Goal: Find specific page/section: Find specific page/section

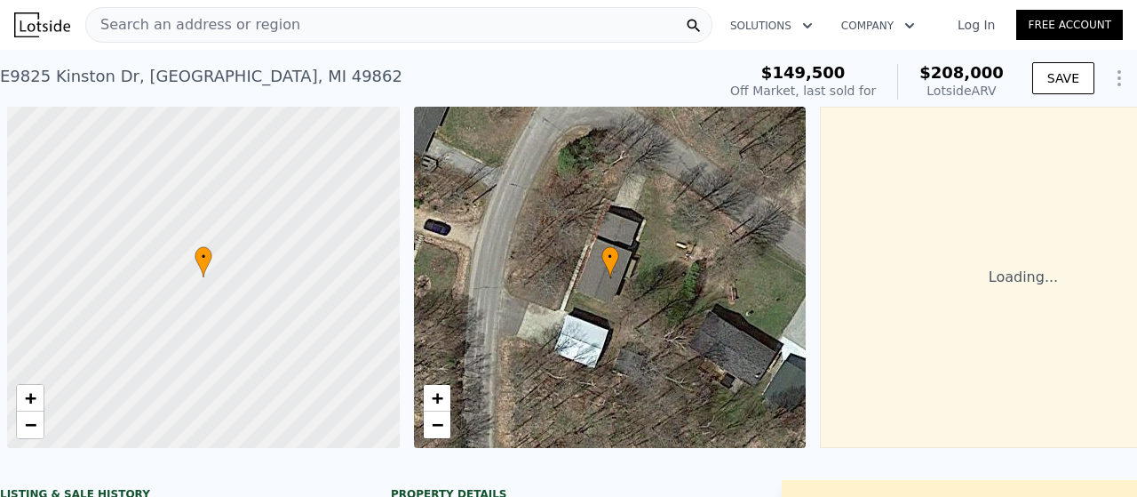
scroll to position [0, 7]
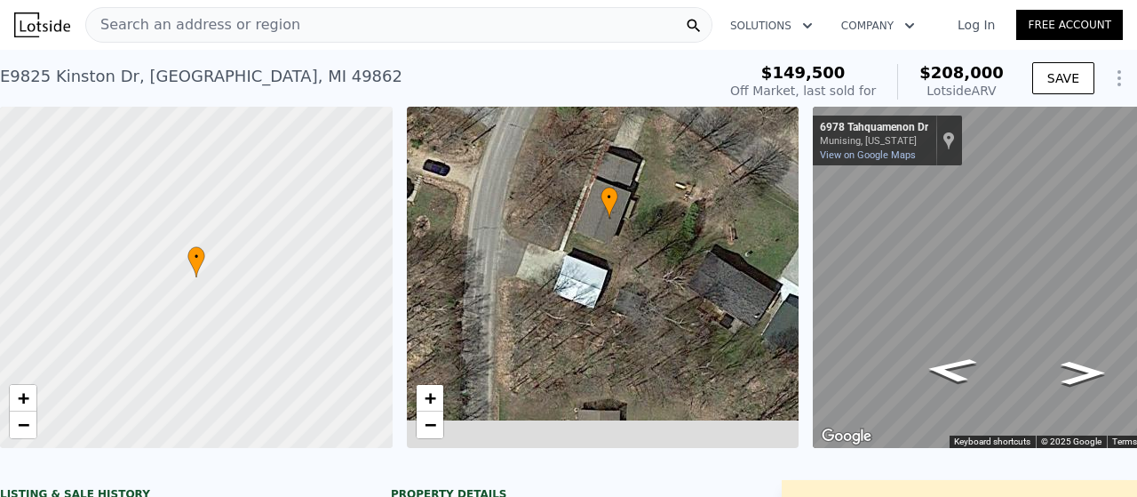
drag, startPoint x: 727, startPoint y: 275, endPoint x: 692, endPoint y: 203, distance: 80.7
click at [692, 203] on div "• + −" at bounding box center [603, 277] width 393 height 341
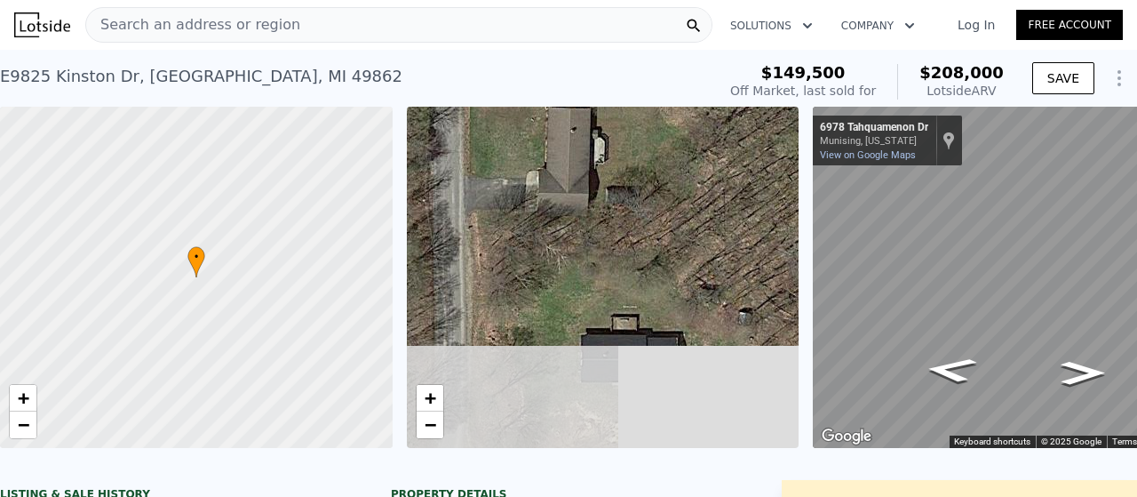
drag, startPoint x: 625, startPoint y: 333, endPoint x: 586, endPoint y: 54, distance: 281.6
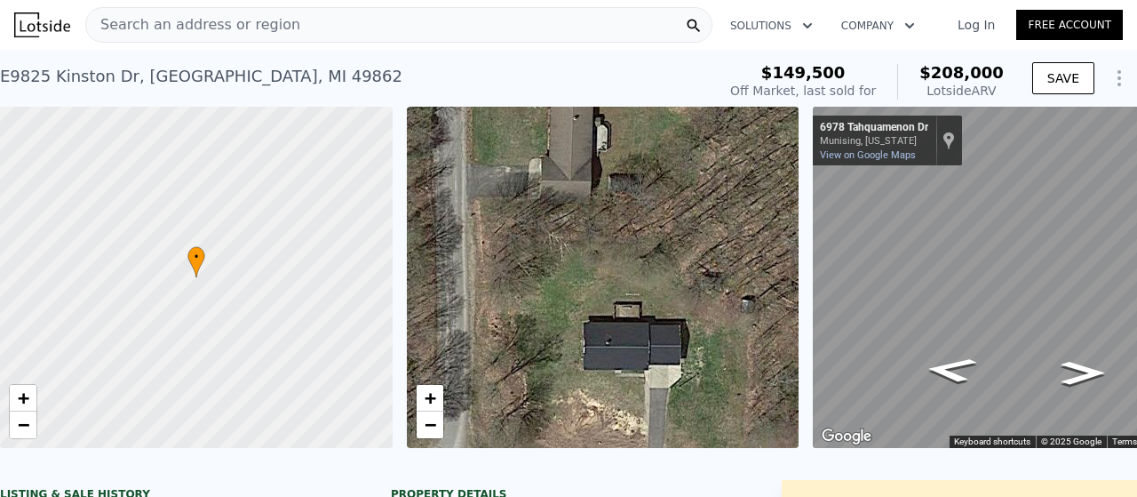
drag, startPoint x: 561, startPoint y: 216, endPoint x: 583, endPoint y: 181, distance: 41.2
click at [583, 177] on div "• + −" at bounding box center [603, 277] width 393 height 341
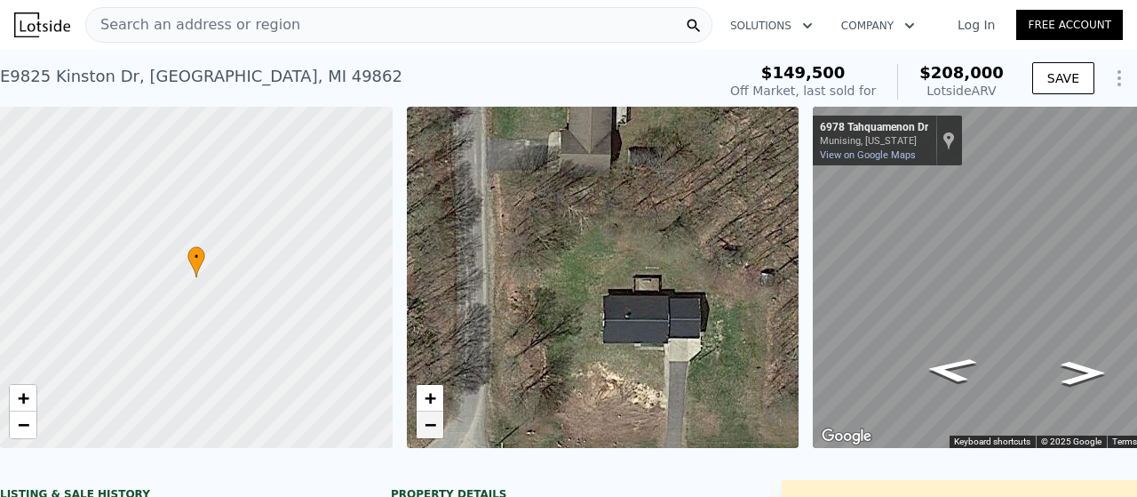
click at [435, 437] on link "−" at bounding box center [430, 424] width 27 height 27
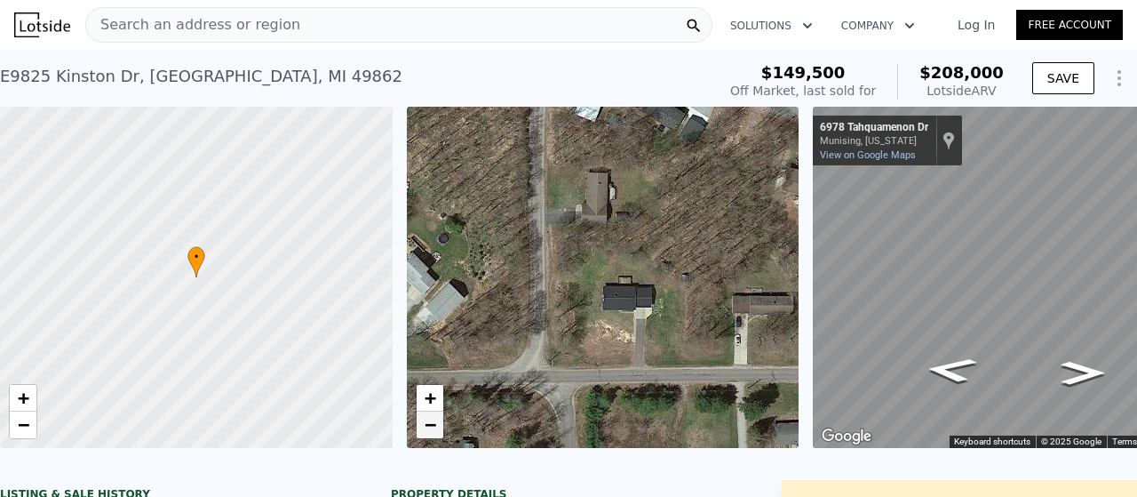
click at [435, 437] on link "−" at bounding box center [430, 424] width 27 height 27
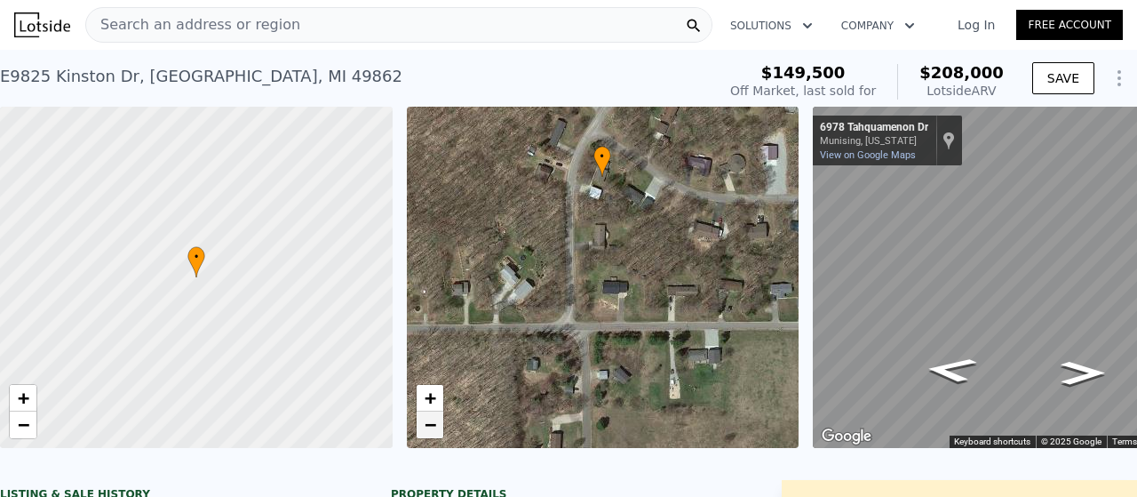
click at [435, 437] on link "−" at bounding box center [430, 424] width 27 height 27
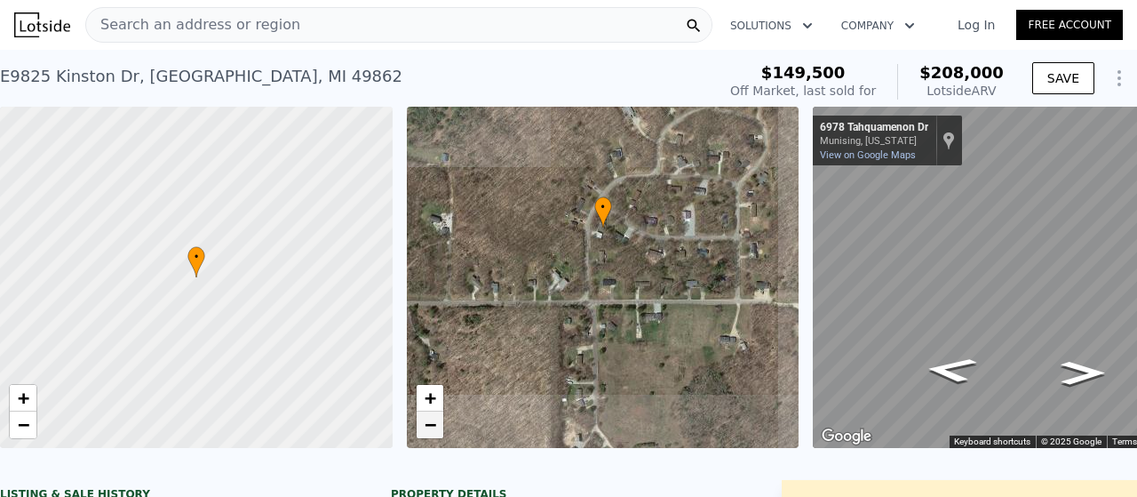
click at [435, 437] on link "−" at bounding box center [430, 424] width 27 height 27
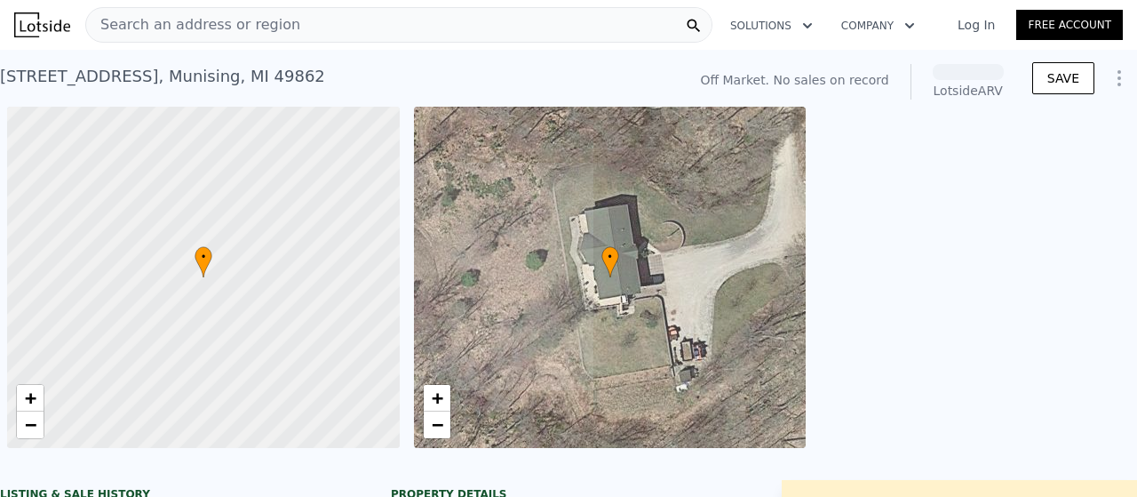
scroll to position [0, 7]
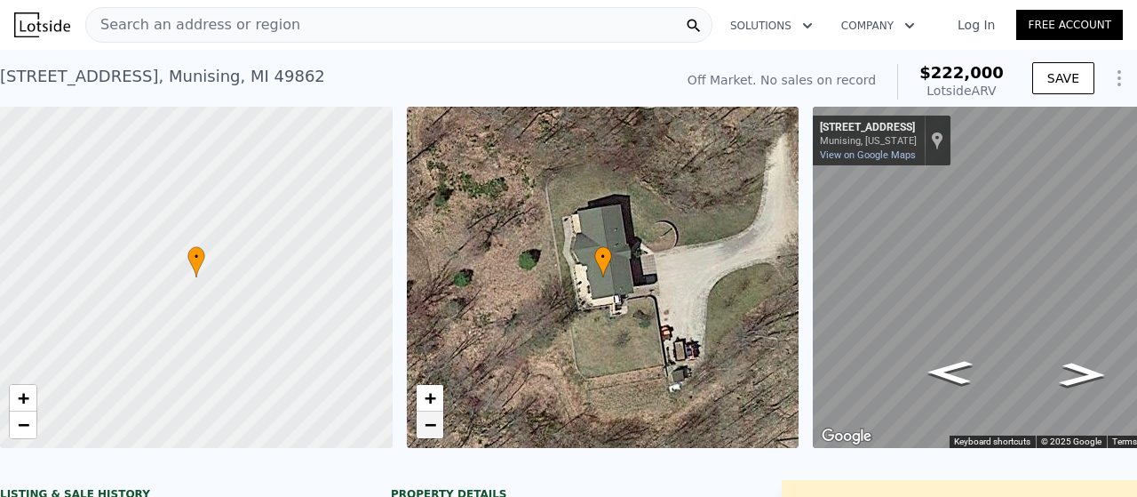
click at [437, 438] on link "−" at bounding box center [430, 424] width 27 height 27
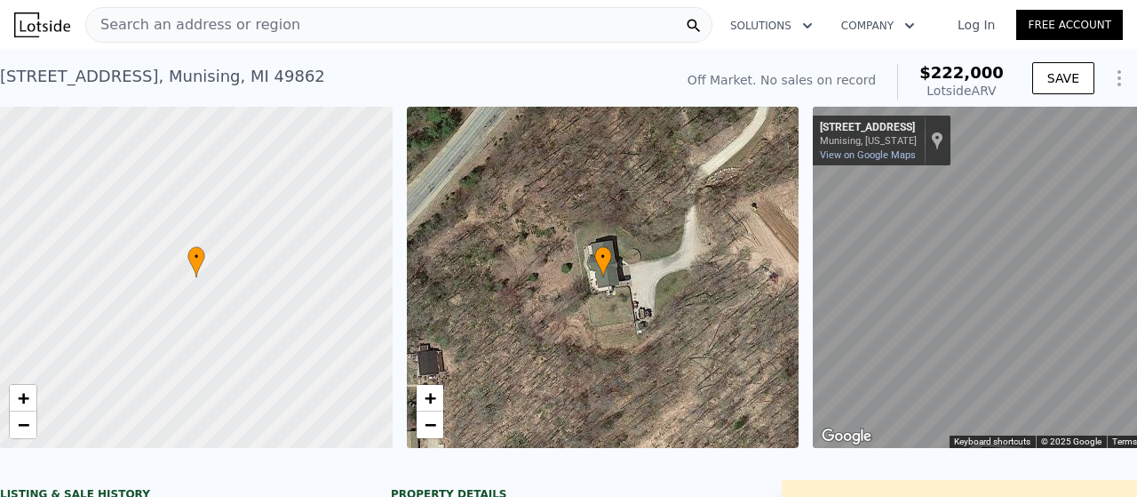
click at [1136, 365] on div "Search an address or region Solutions Company Open main menu Log In Free Accoun…" at bounding box center [568, 248] width 1137 height 497
click at [1136, 285] on div "Search an address or region Solutions Company Open main menu Log In Free Accoun…" at bounding box center [568, 248] width 1137 height 497
click at [1136, 241] on div "Search an address or region Solutions Company Open main menu Log In Free Accoun…" at bounding box center [568, 248] width 1137 height 497
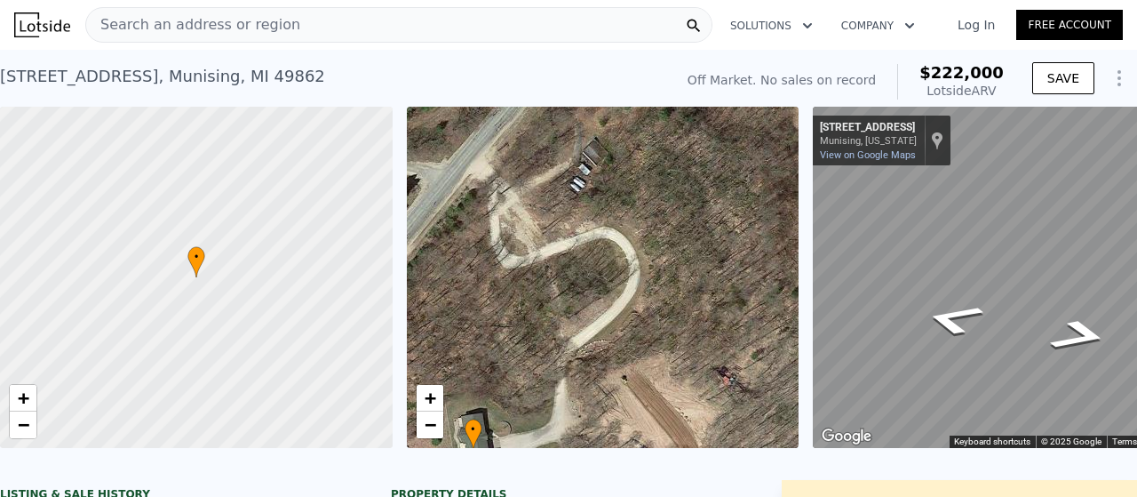
drag, startPoint x: 766, startPoint y: 260, endPoint x: 626, endPoint y: 426, distance: 217.5
click at [625, 427] on div "• + −" at bounding box center [603, 277] width 393 height 341
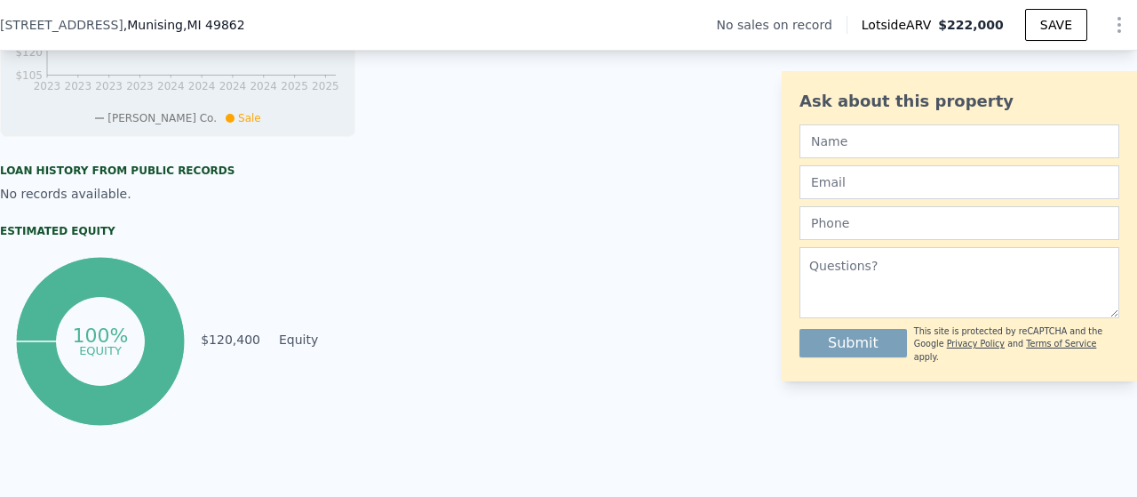
scroll to position [857, 0]
